Goal: Check status: Check status

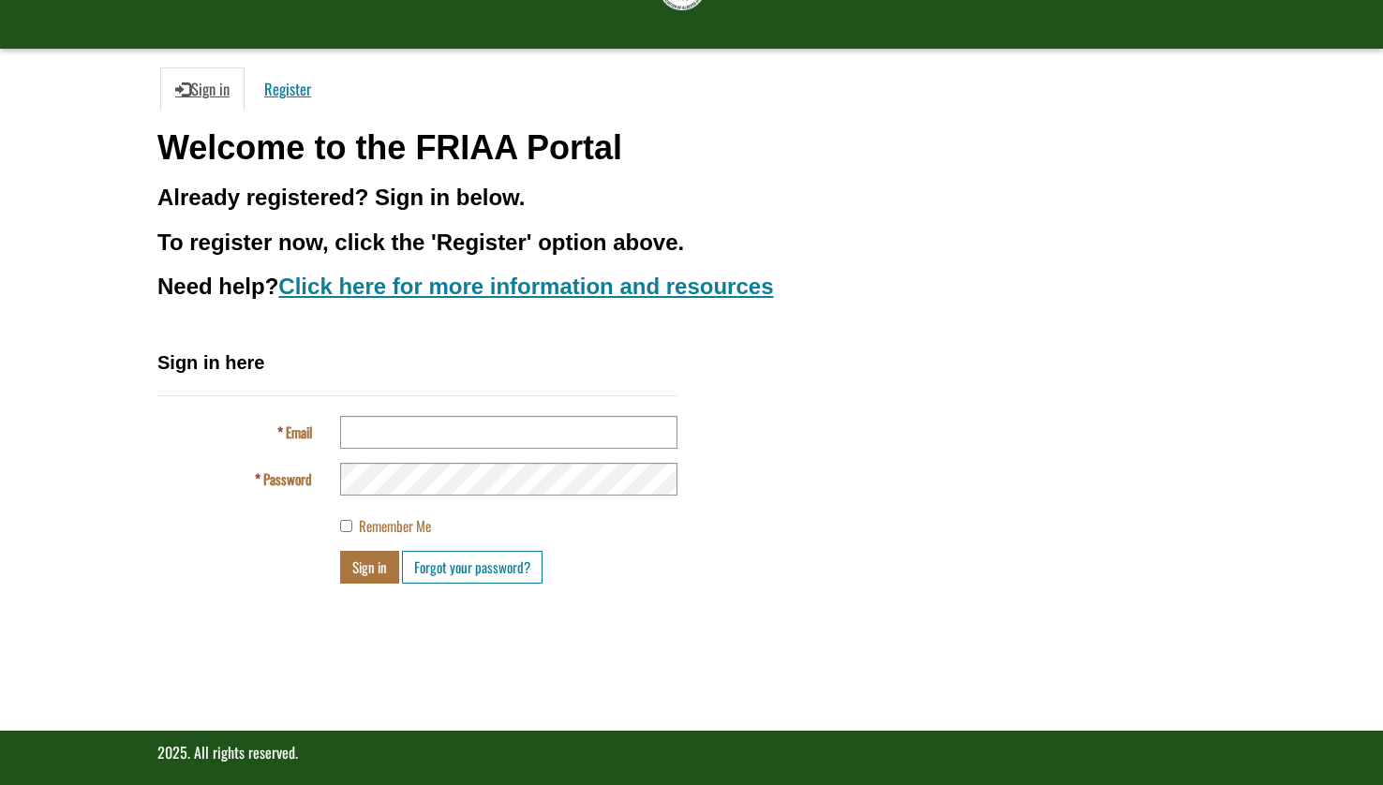
scroll to position [132, 0]
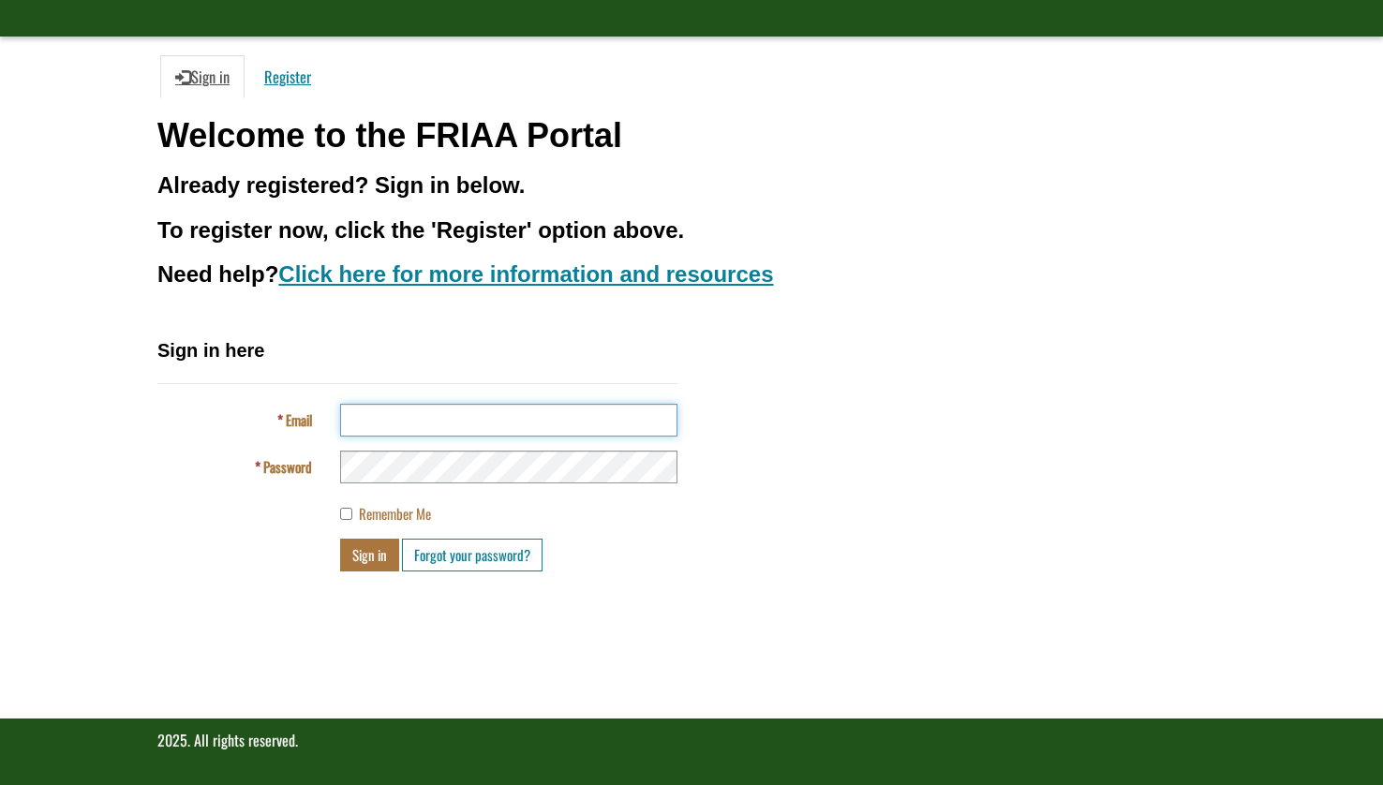
type input "**********"
click at [372, 561] on button "Sign in" at bounding box center [369, 555] width 59 height 33
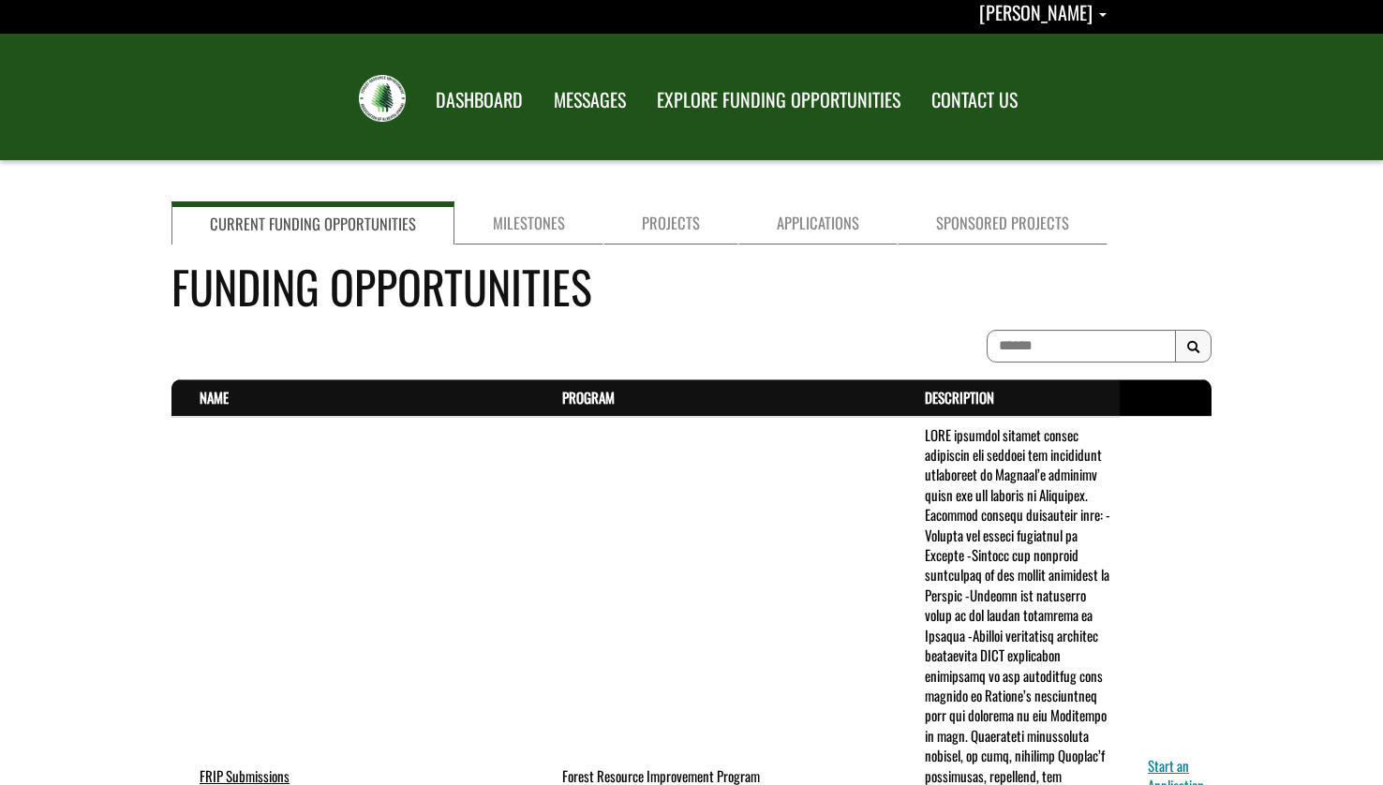
scroll to position [11, 0]
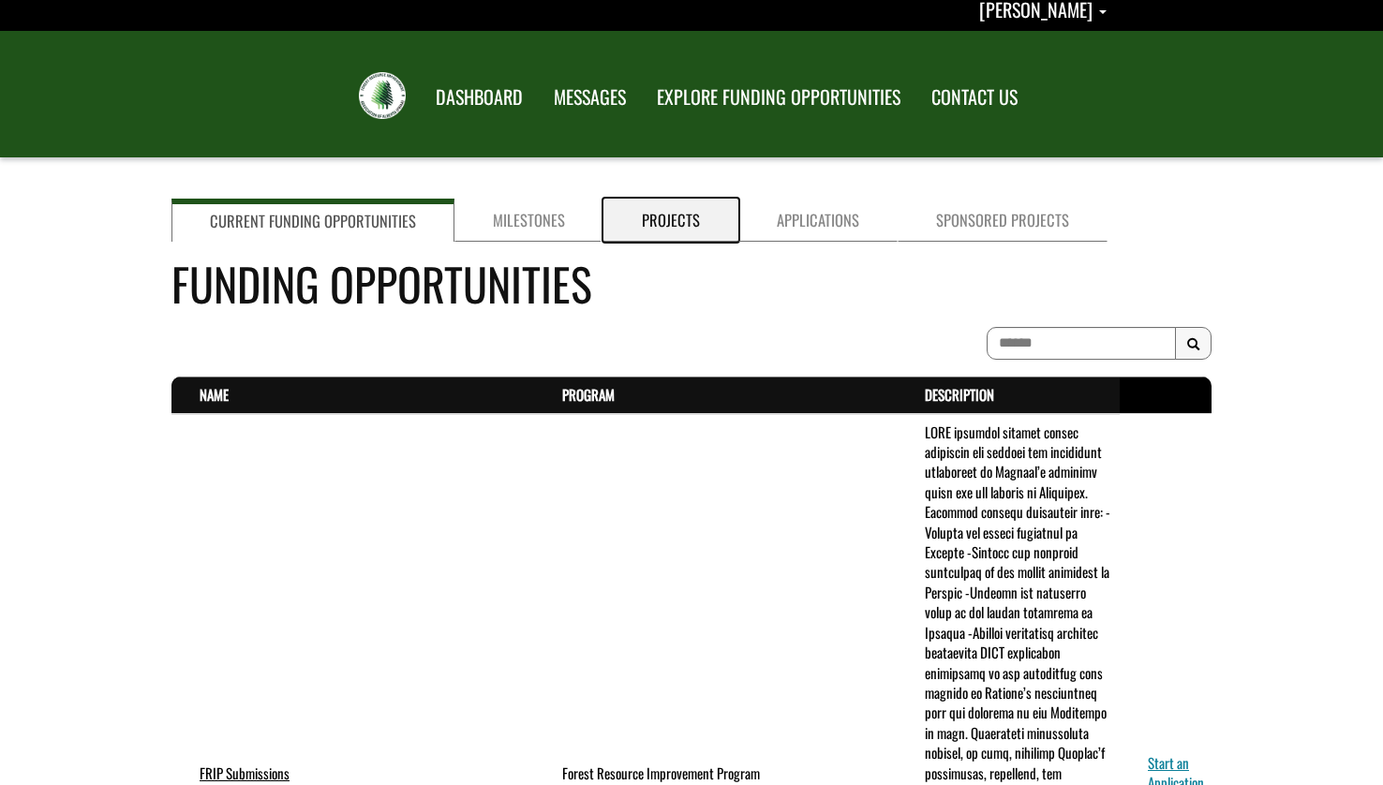
click at [665, 210] on link "Projects" at bounding box center [671, 220] width 135 height 43
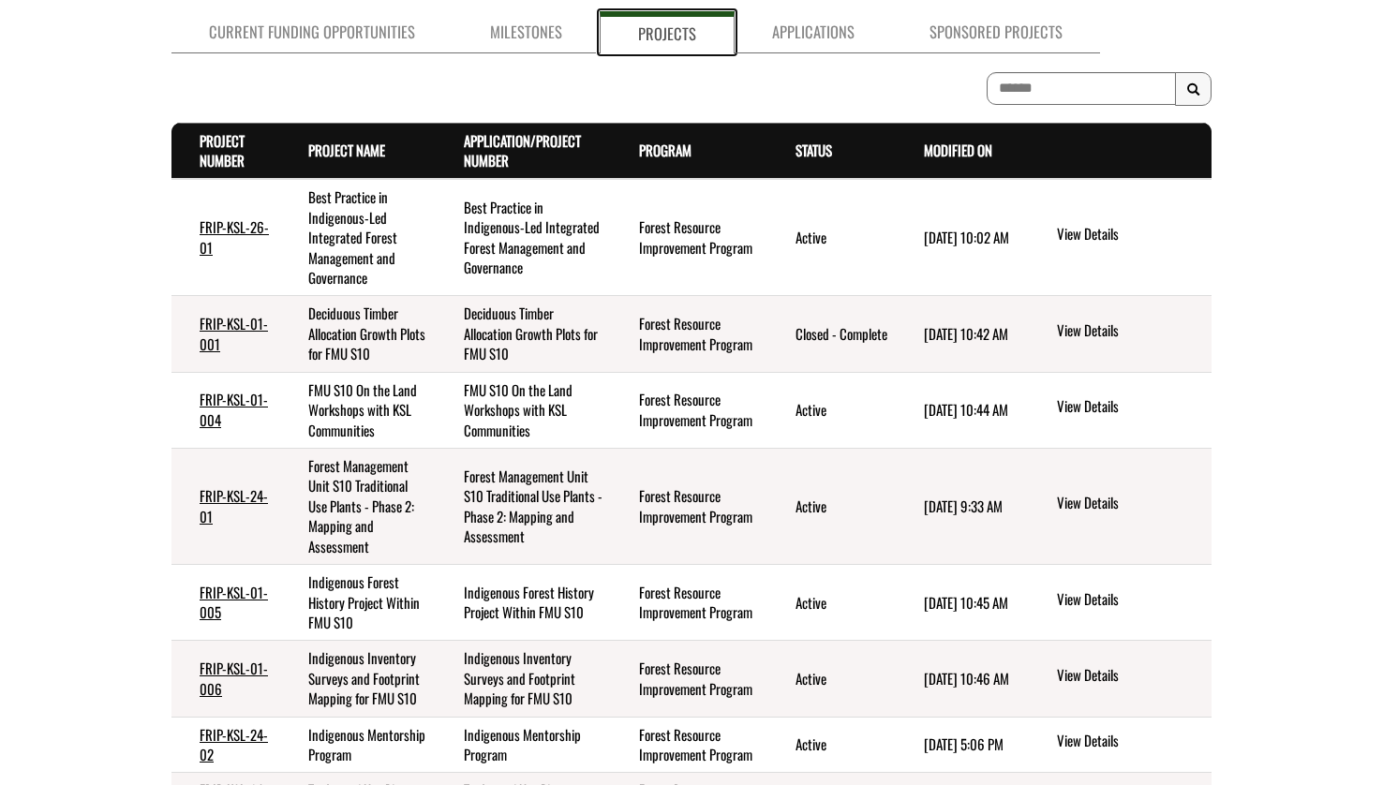
scroll to position [201, 0]
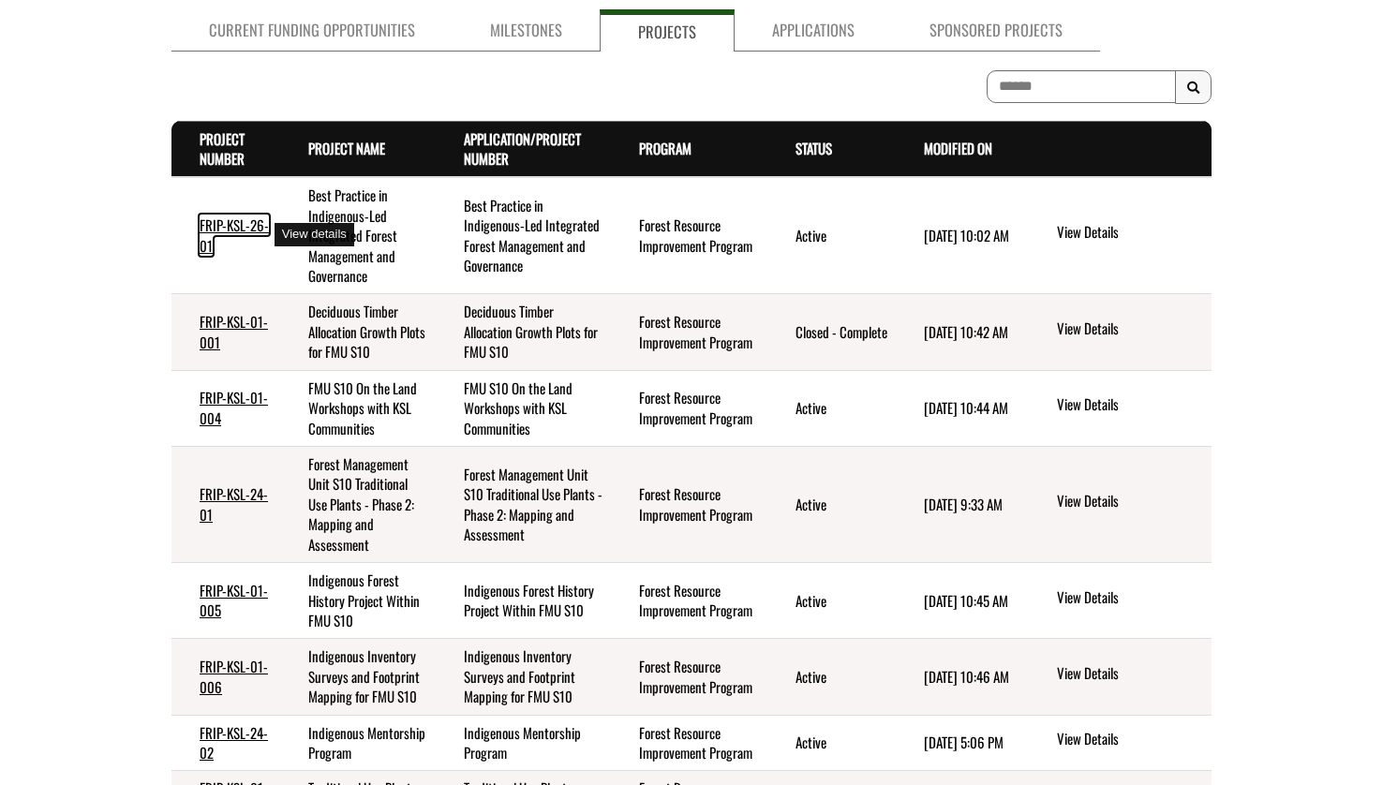
click at [236, 225] on link "FRIP-KSL-26-01" at bounding box center [234, 235] width 69 height 40
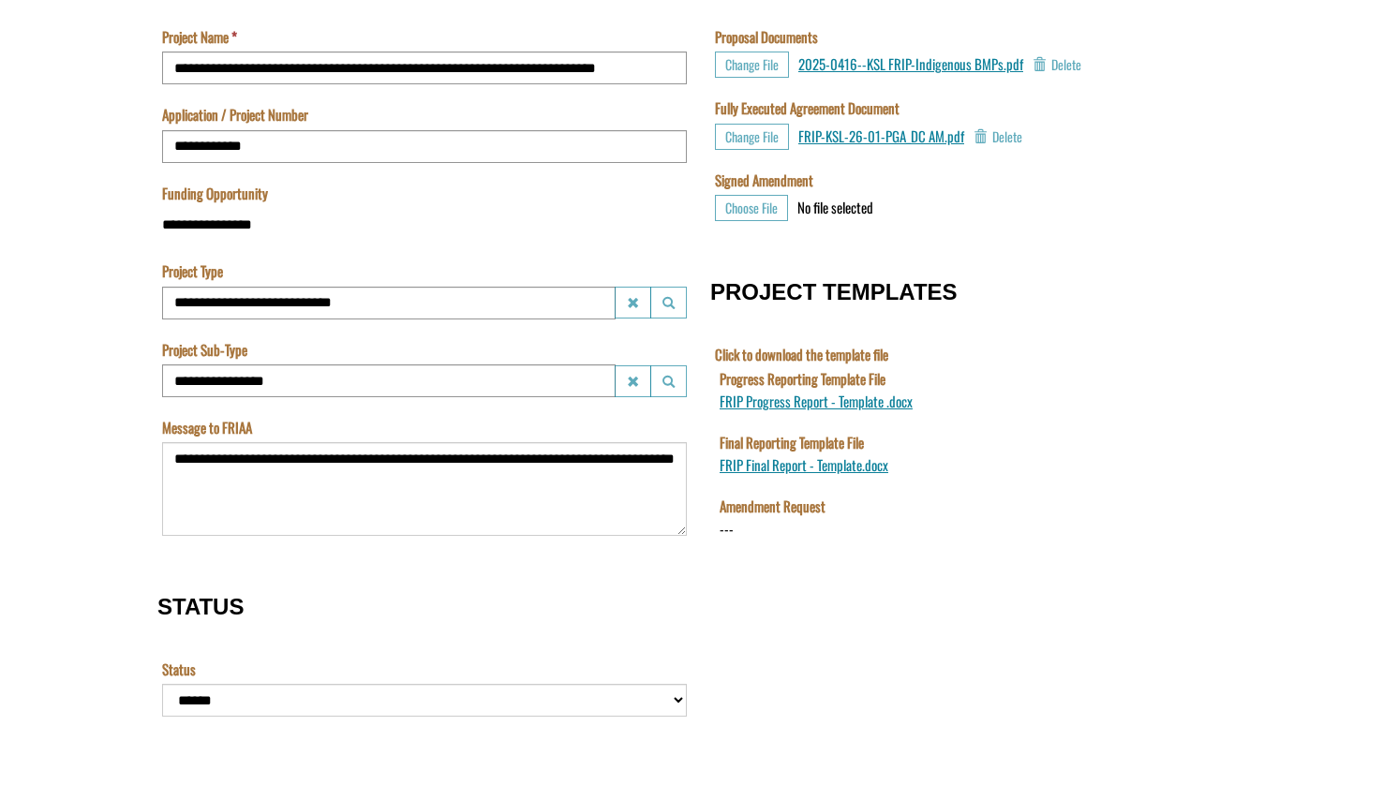
scroll to position [709, 0]
